Goal: Find specific page/section: Find specific page/section

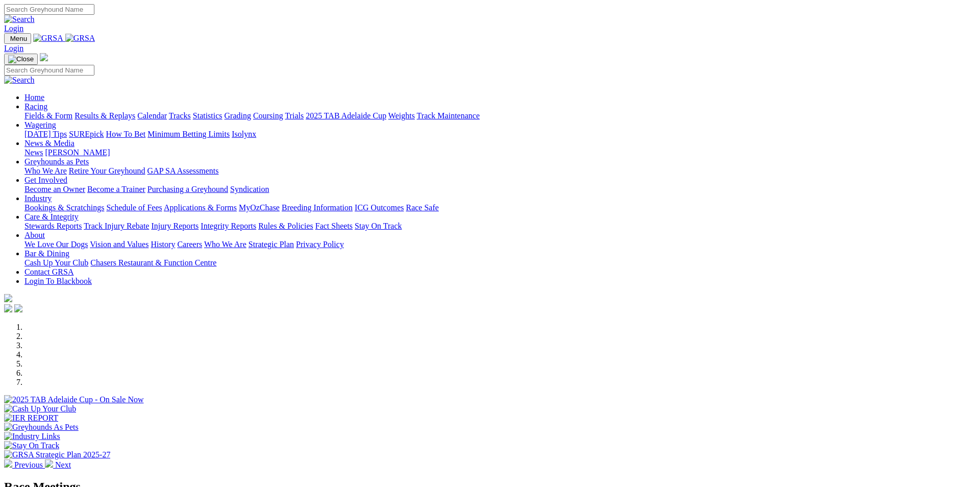
scroll to position [255, 0]
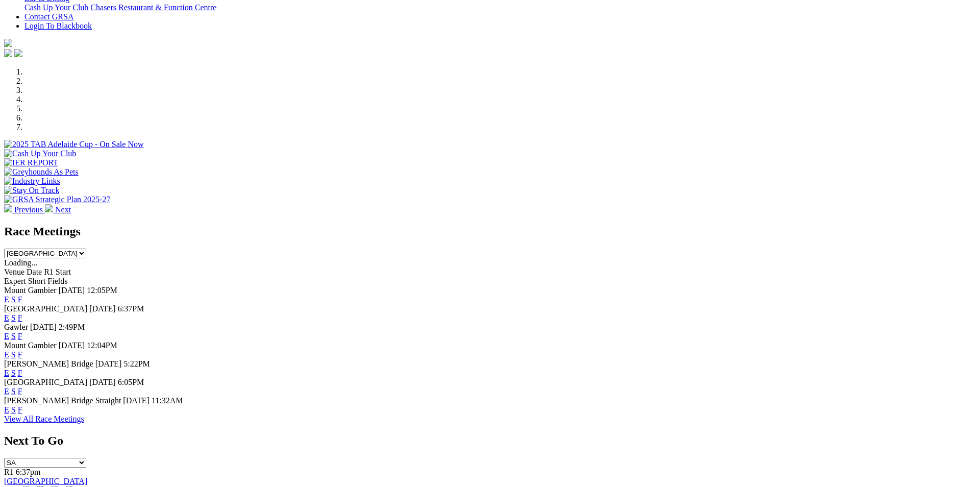
click at [22, 414] on link "F" at bounding box center [20, 409] width 5 height 9
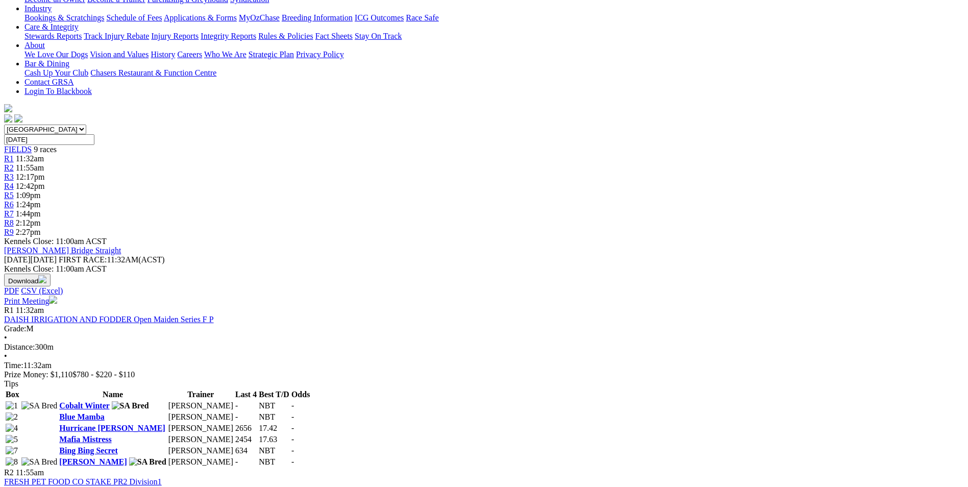
scroll to position [102, 0]
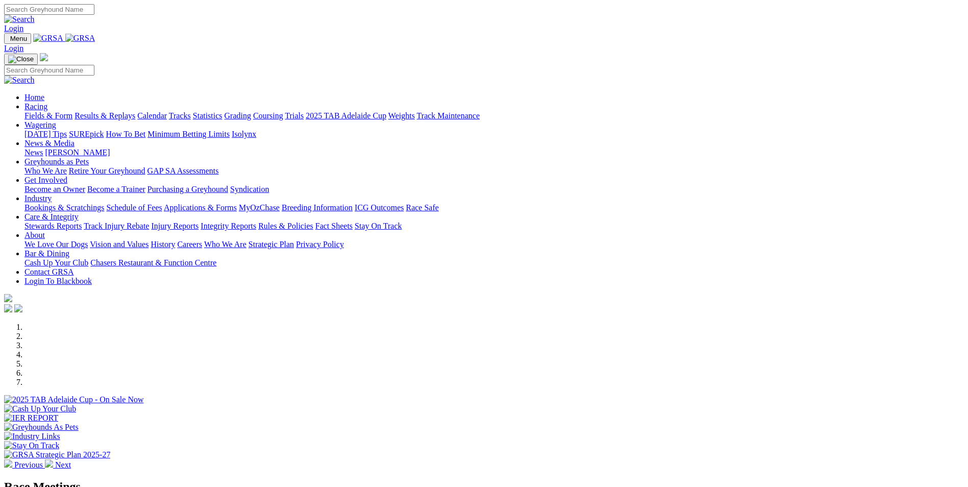
scroll to position [255, 0]
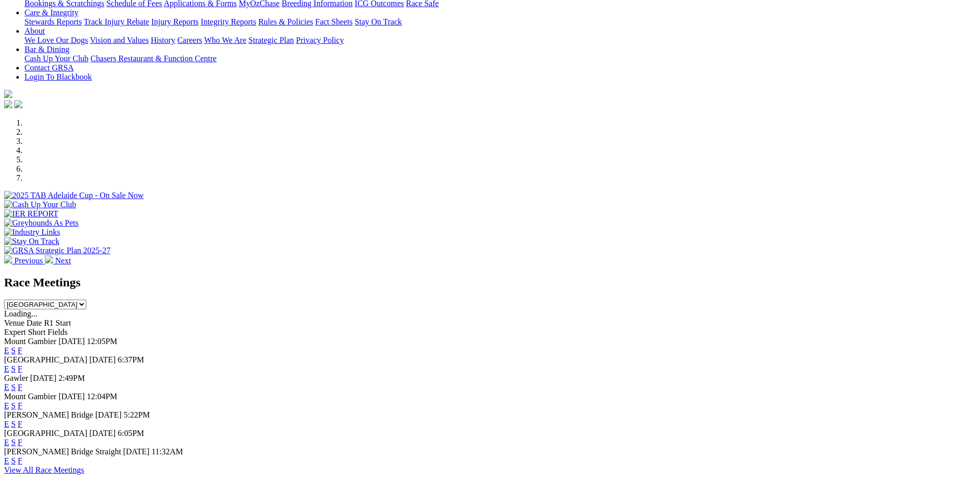
scroll to position [255, 0]
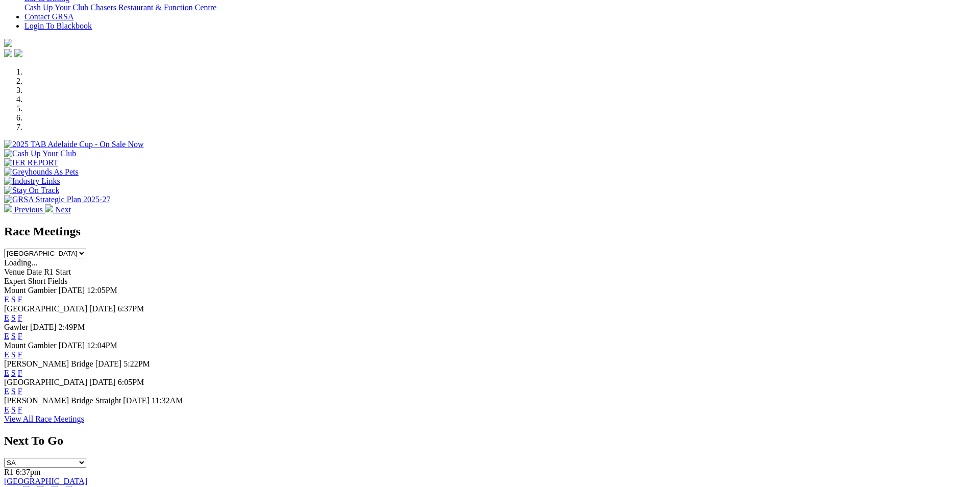
click at [22, 414] on link "F" at bounding box center [20, 409] width 5 height 9
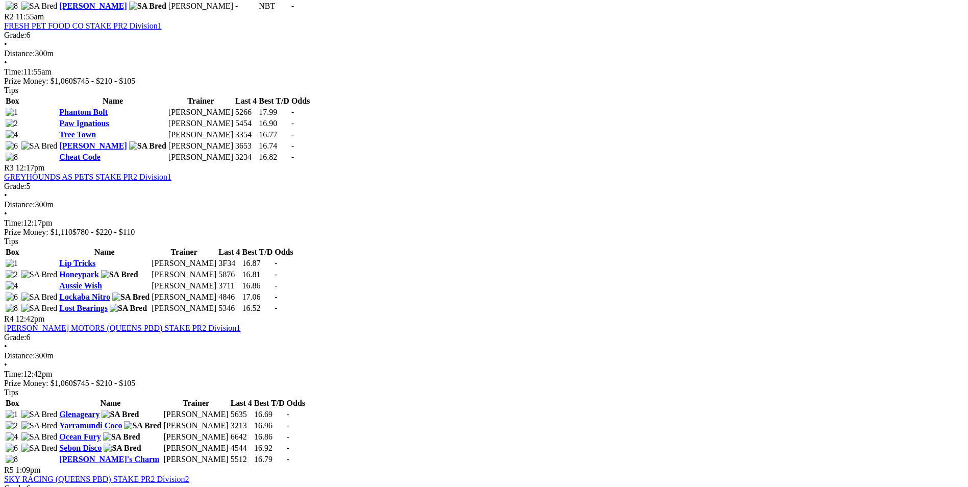
scroll to position [663, 0]
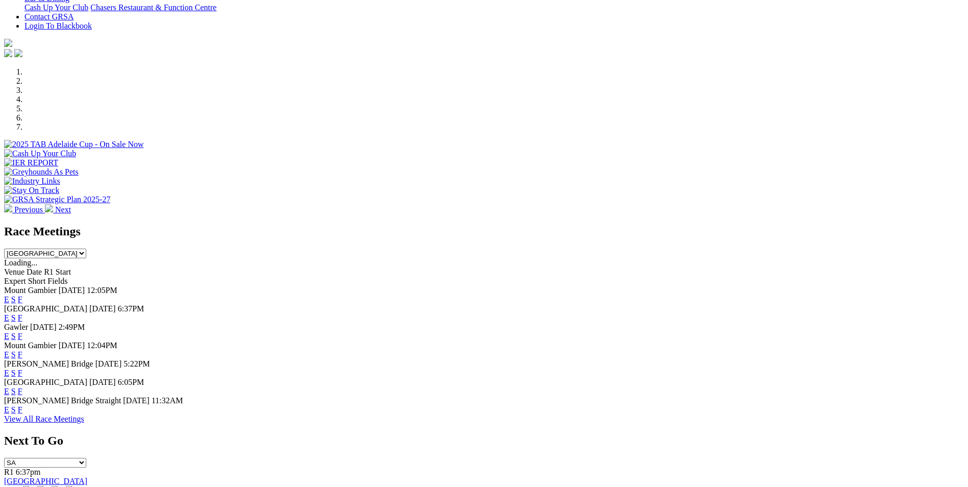
scroll to position [306, 0]
